Goal: Task Accomplishment & Management: Manage account settings

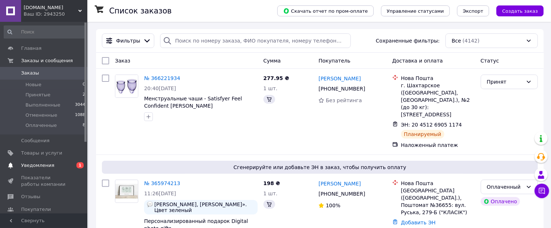
click at [33, 163] on span "Уведомления" at bounding box center [37, 165] width 33 height 7
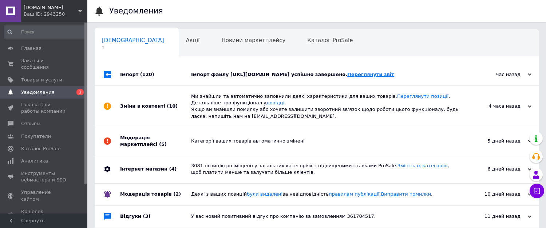
click at [394, 76] on link "Переглянути звіт" at bounding box center [370, 74] width 47 height 5
